Goal: Use online tool/utility: Use online tool/utility

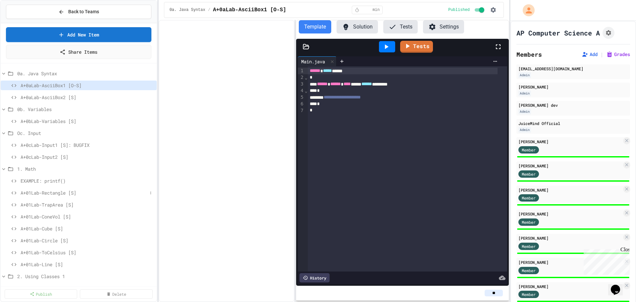
click at [61, 193] on span "A+01Lab-Rectangle [S]" at bounding box center [84, 192] width 127 height 7
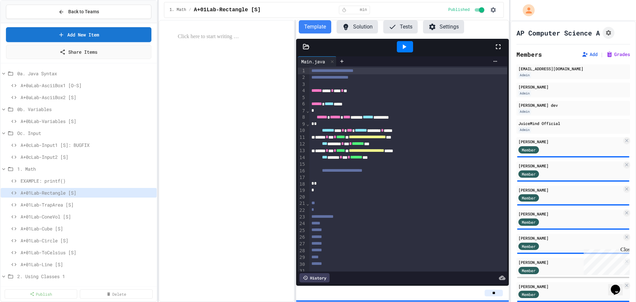
click at [364, 27] on button "Solution" at bounding box center [356, 26] width 41 height 13
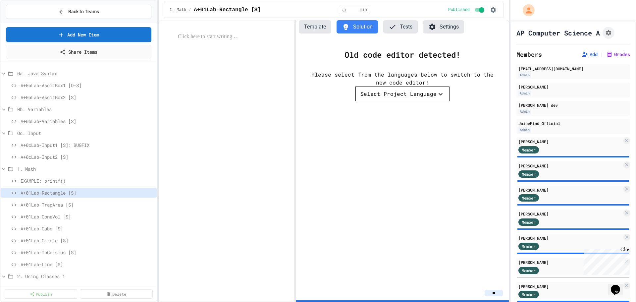
click at [404, 96] on div "Select Project Language" at bounding box center [398, 94] width 76 height 8
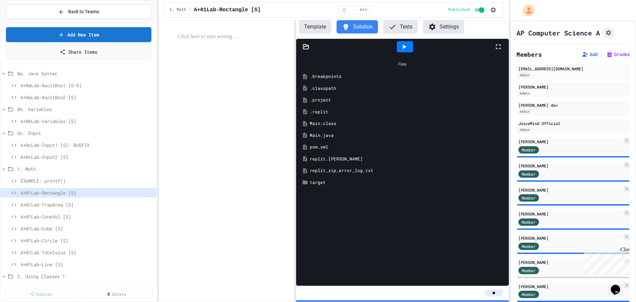
click at [402, 47] on icon at bounding box center [404, 47] width 8 height 8
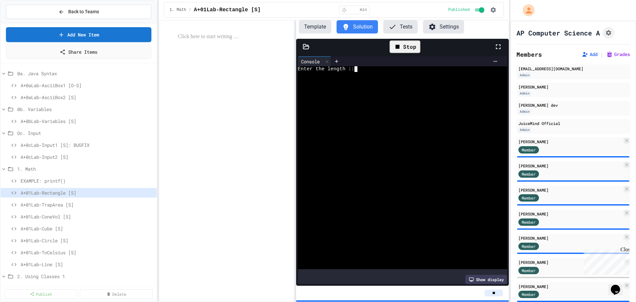
click at [388, 80] on div at bounding box center [396, 80] width 197 height 6
click at [407, 43] on div "Stop" at bounding box center [404, 46] width 31 height 13
click at [327, 60] on icon at bounding box center [327, 61] width 5 height 5
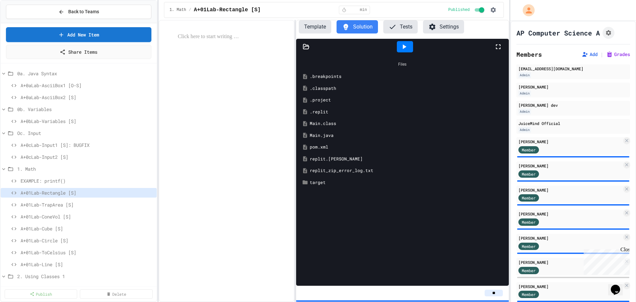
click at [311, 134] on div "Main.java" at bounding box center [407, 135] width 195 height 7
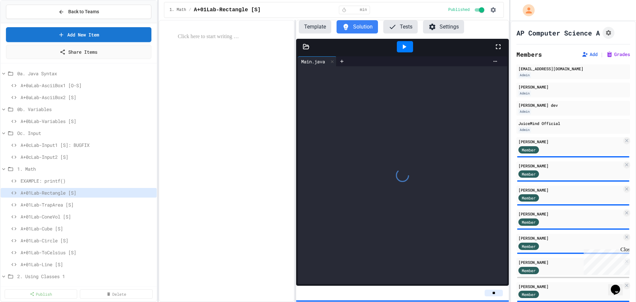
click at [311, 134] on div at bounding box center [402, 175] width 209 height 218
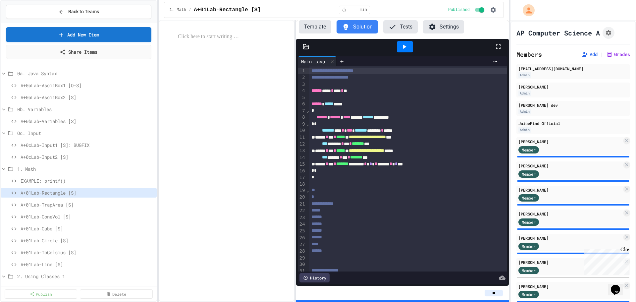
click at [407, 161] on div "****** * *** * ******* ******** * * * ***** * * **" at bounding box center [400, 164] width 183 height 7
